Goal: Find specific page/section

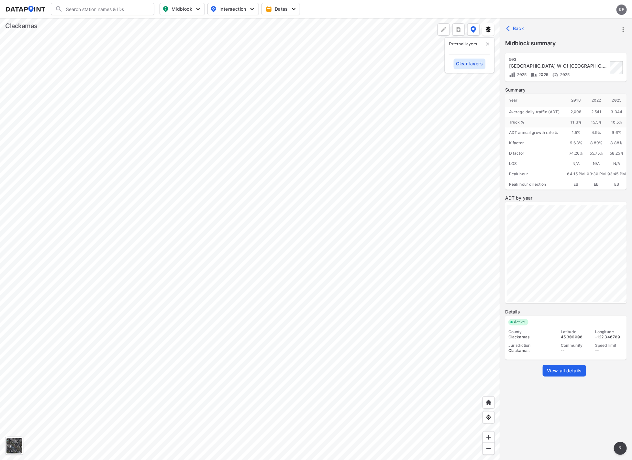
click at [477, 255] on div at bounding box center [250, 239] width 500 height 442
click at [259, 352] on div at bounding box center [250, 239] width 500 height 442
click at [225, 313] on div at bounding box center [250, 239] width 500 height 442
click at [121, 195] on div at bounding box center [250, 239] width 500 height 442
click at [216, 93] on div at bounding box center [250, 239] width 500 height 442
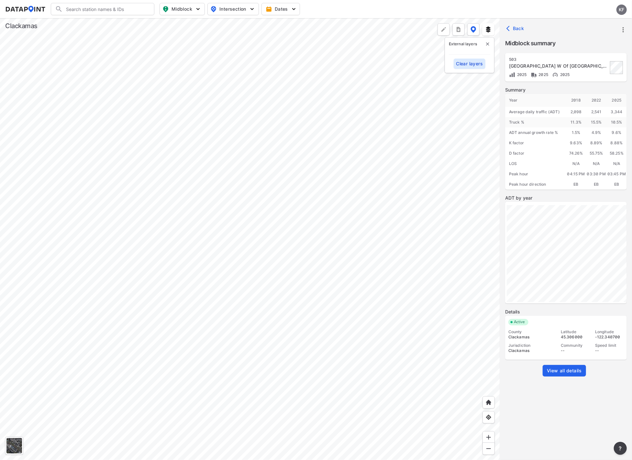
click at [196, 189] on div at bounding box center [250, 239] width 500 height 442
click at [296, 422] on div at bounding box center [250, 239] width 500 height 442
click at [142, 309] on div at bounding box center [250, 239] width 500 height 442
click at [89, 7] on input "Search" at bounding box center [106, 9] width 87 height 10
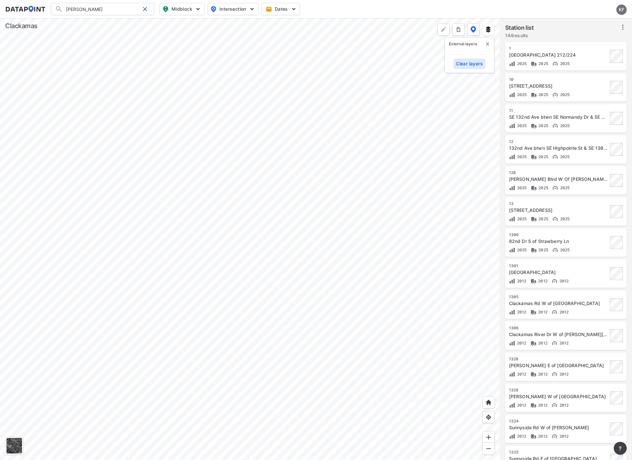
type input "[PERSON_NAME]"
click at [259, 178] on div at bounding box center [250, 239] width 500 height 442
click at [454, 411] on div at bounding box center [250, 239] width 500 height 442
click at [363, 363] on div at bounding box center [250, 239] width 500 height 442
click at [403, 274] on div at bounding box center [250, 239] width 500 height 442
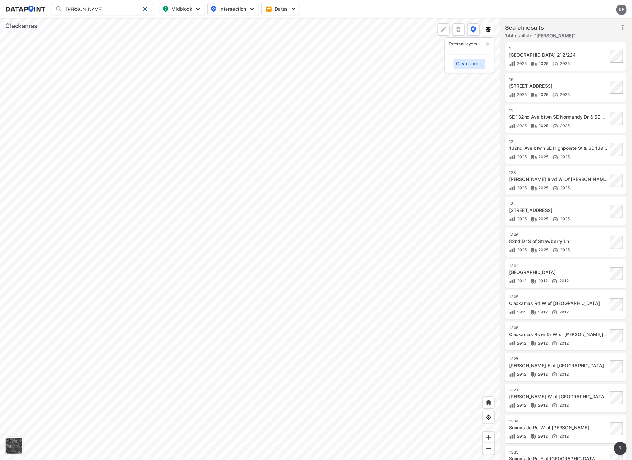
click at [297, 358] on div at bounding box center [250, 239] width 500 height 442
click at [247, 378] on div at bounding box center [250, 239] width 500 height 442
click at [133, 212] on div at bounding box center [250, 239] width 500 height 442
click at [201, 247] on div at bounding box center [250, 239] width 500 height 442
click at [12, 446] on div at bounding box center [14, 446] width 16 height 16
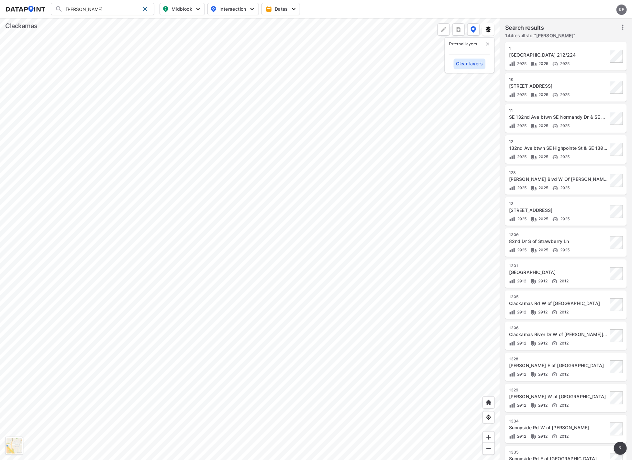
click at [264, 278] on div at bounding box center [250, 239] width 500 height 442
click at [202, 224] on div at bounding box center [250, 239] width 500 height 442
click at [282, 163] on div at bounding box center [250, 239] width 500 height 442
click at [234, 107] on div at bounding box center [250, 239] width 500 height 442
click at [148, 234] on div at bounding box center [250, 239] width 500 height 442
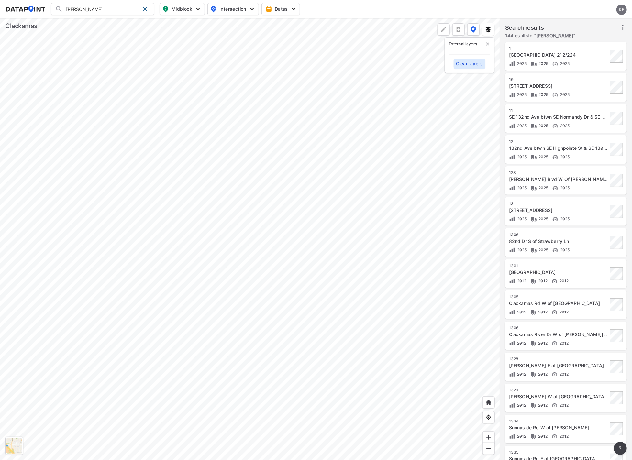
click at [174, 239] on div at bounding box center [250, 239] width 500 height 442
click at [295, 347] on div at bounding box center [250, 239] width 500 height 442
